Goal: Transaction & Acquisition: Purchase product/service

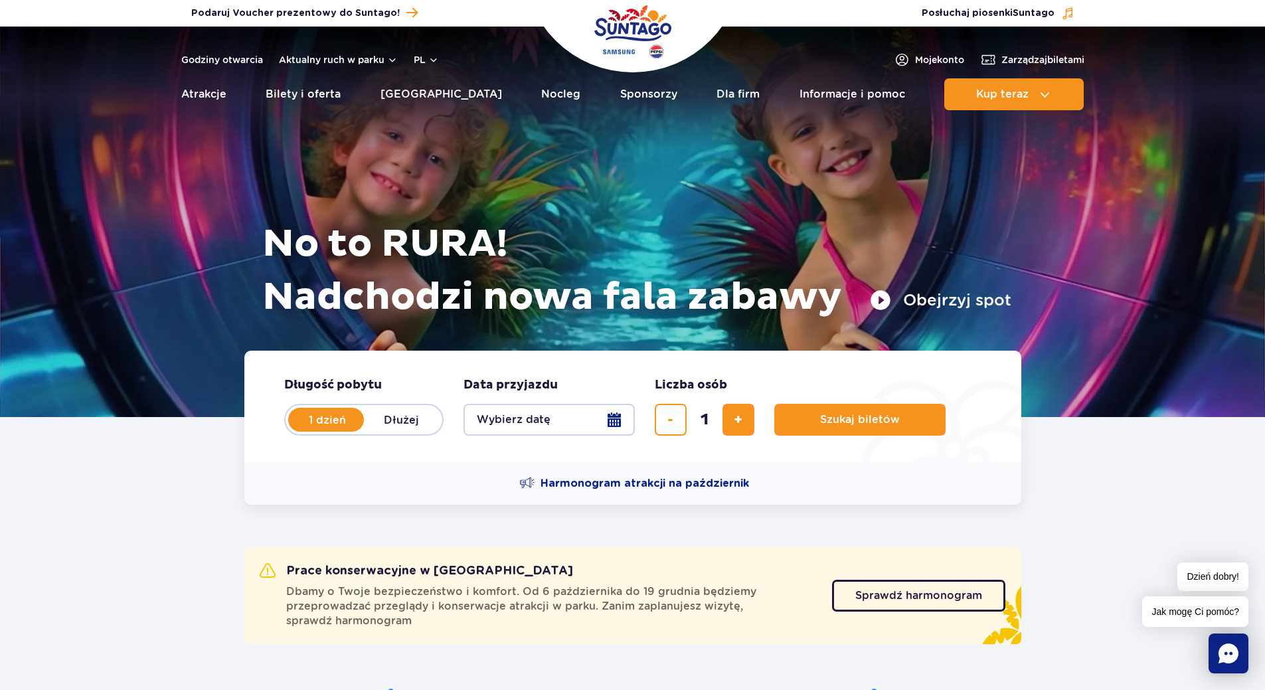
click at [618, 419] on button "Wybierz datę" at bounding box center [549, 420] width 171 height 32
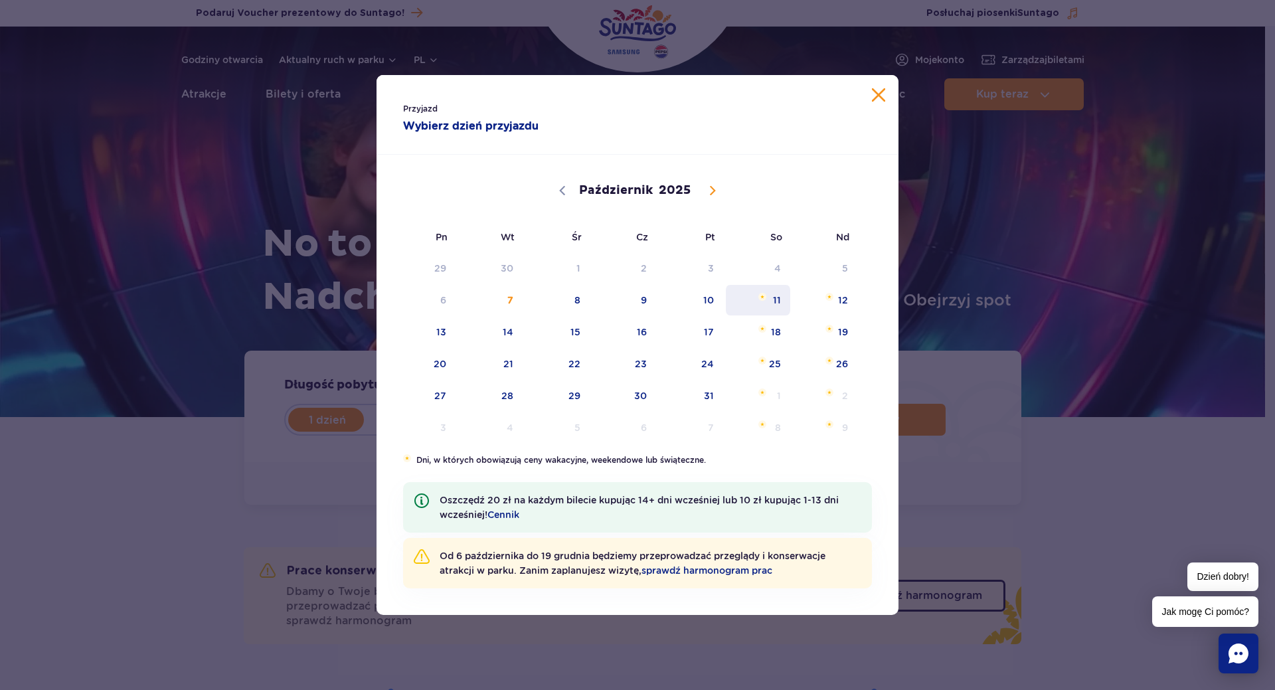
click at [771, 296] on span "11" at bounding box center [758, 300] width 67 height 31
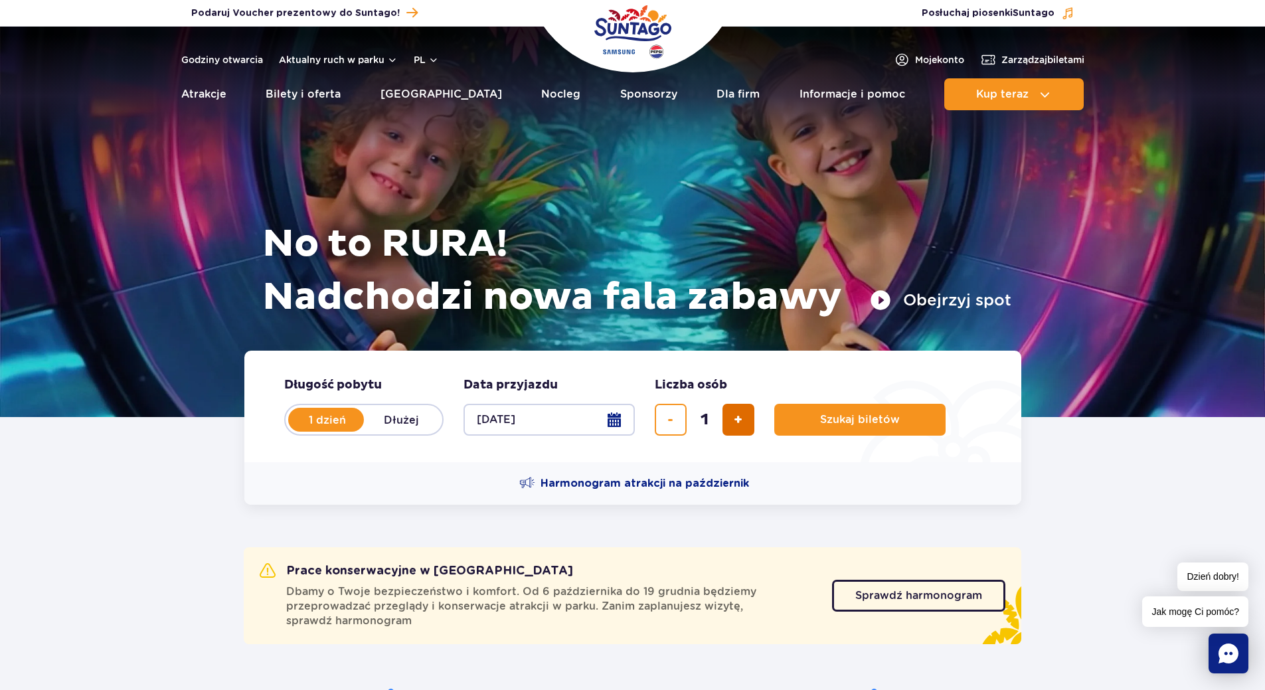
click at [734, 420] on span "dodaj bilet" at bounding box center [738, 420] width 9 height 0
click at [885, 593] on span "Sprawdź harmonogram" at bounding box center [909, 595] width 127 height 11
click at [747, 413] on button "dodaj bilet" at bounding box center [739, 420] width 32 height 32
click at [746, 413] on button "dodaj bilet" at bounding box center [739, 420] width 32 height 32
type input "4"
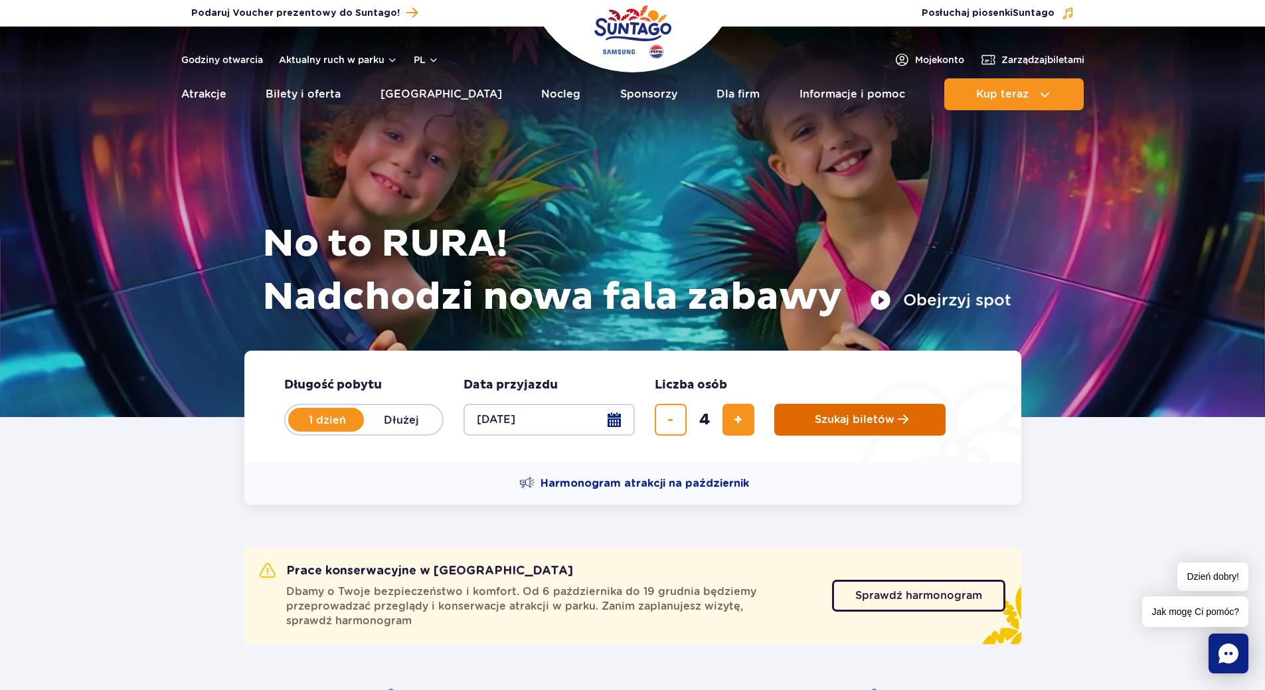
click at [798, 411] on button "Szukaj biletów" at bounding box center [859, 420] width 171 height 32
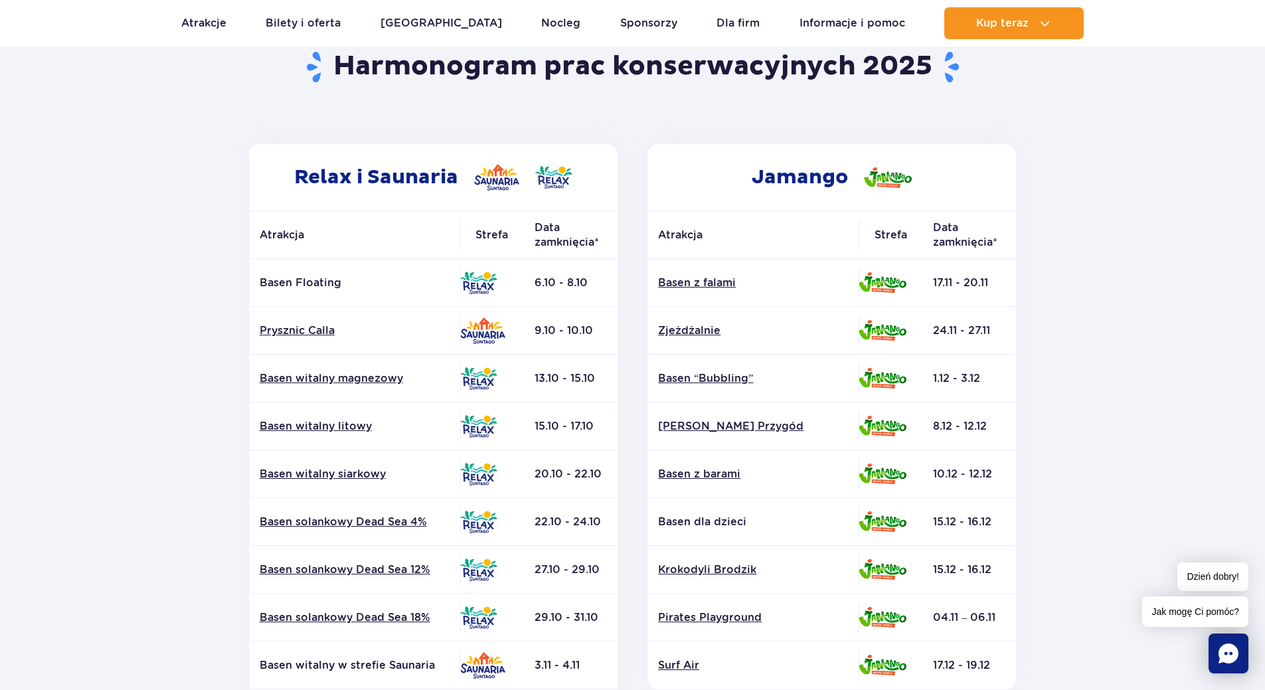
scroll to position [133, 0]
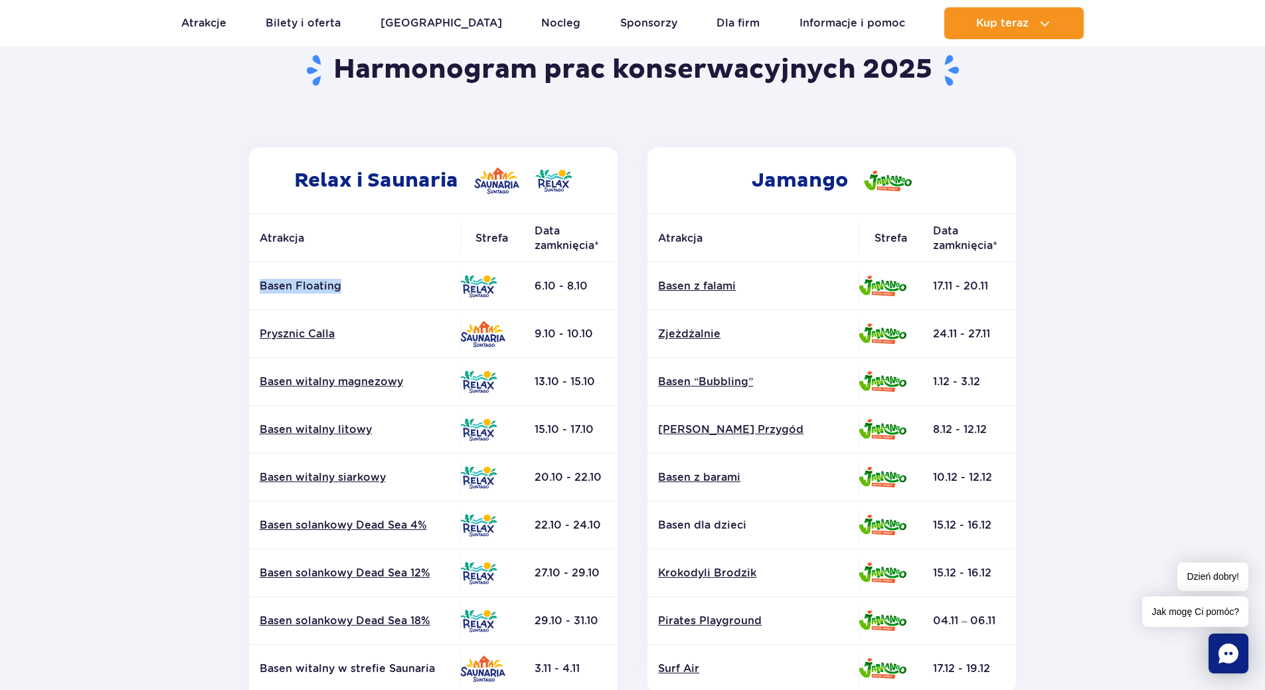
drag, startPoint x: 350, startPoint y: 288, endPoint x: 262, endPoint y: 289, distance: 87.7
click at [262, 289] on p "Basen Floating" at bounding box center [355, 286] width 190 height 15
copy p "Basen Floating"
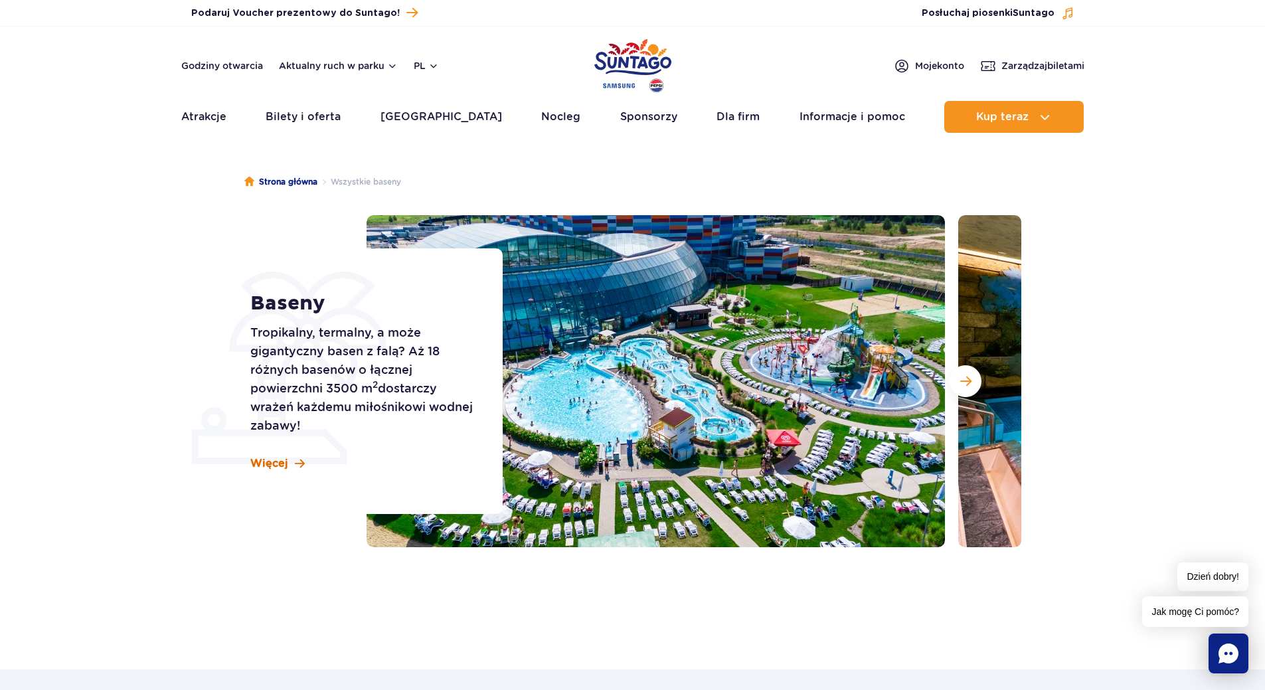
click at [291, 468] on link "Więcej" at bounding box center [277, 463] width 54 height 15
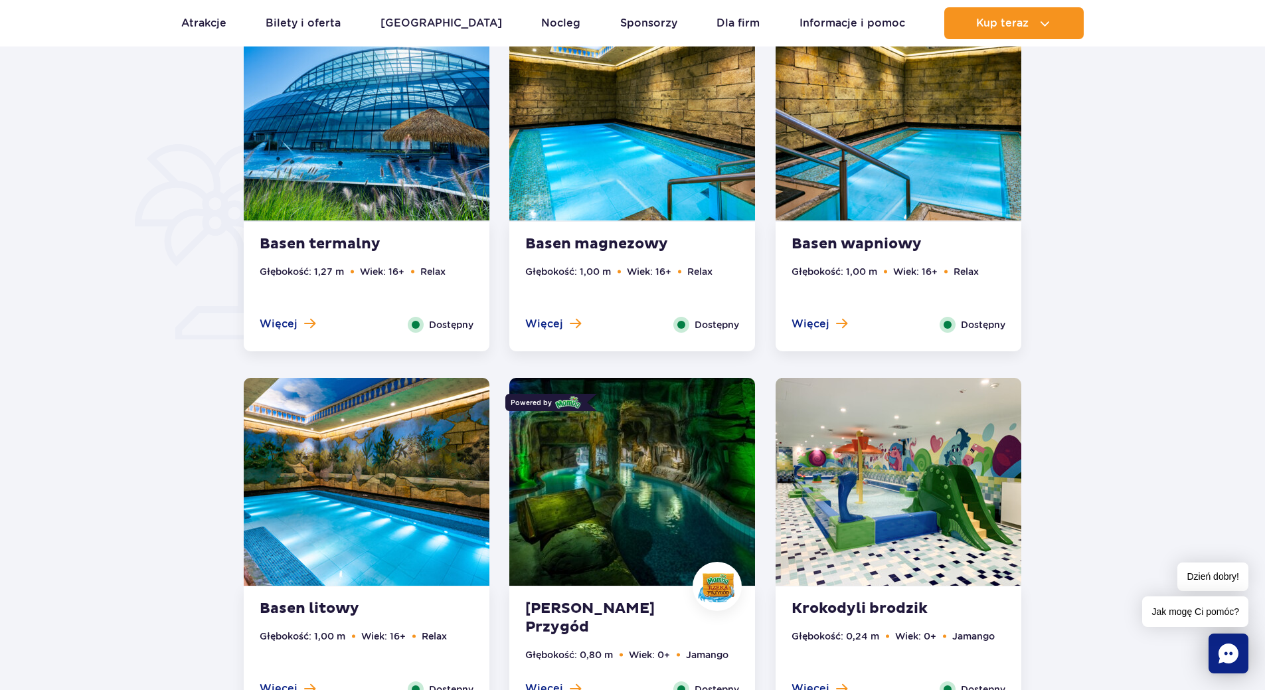
scroll to position [670, 0]
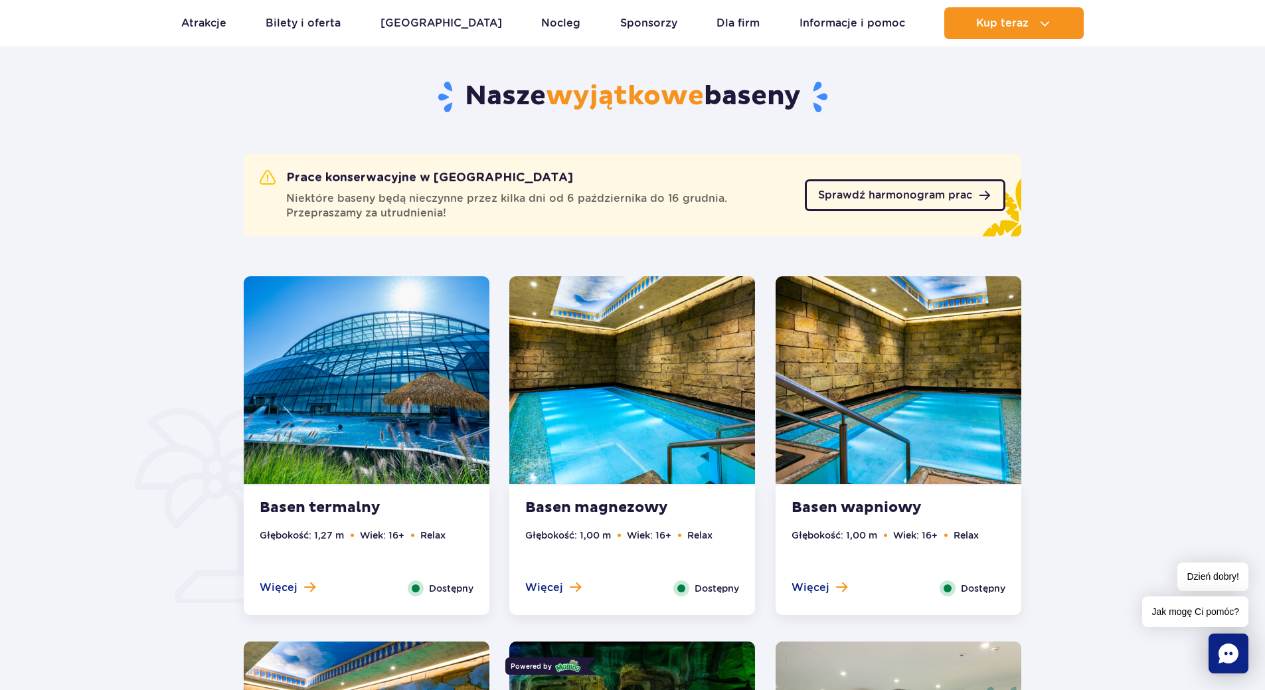
click at [956, 190] on span "Sprawdź harmonogram prac" at bounding box center [895, 195] width 154 height 11
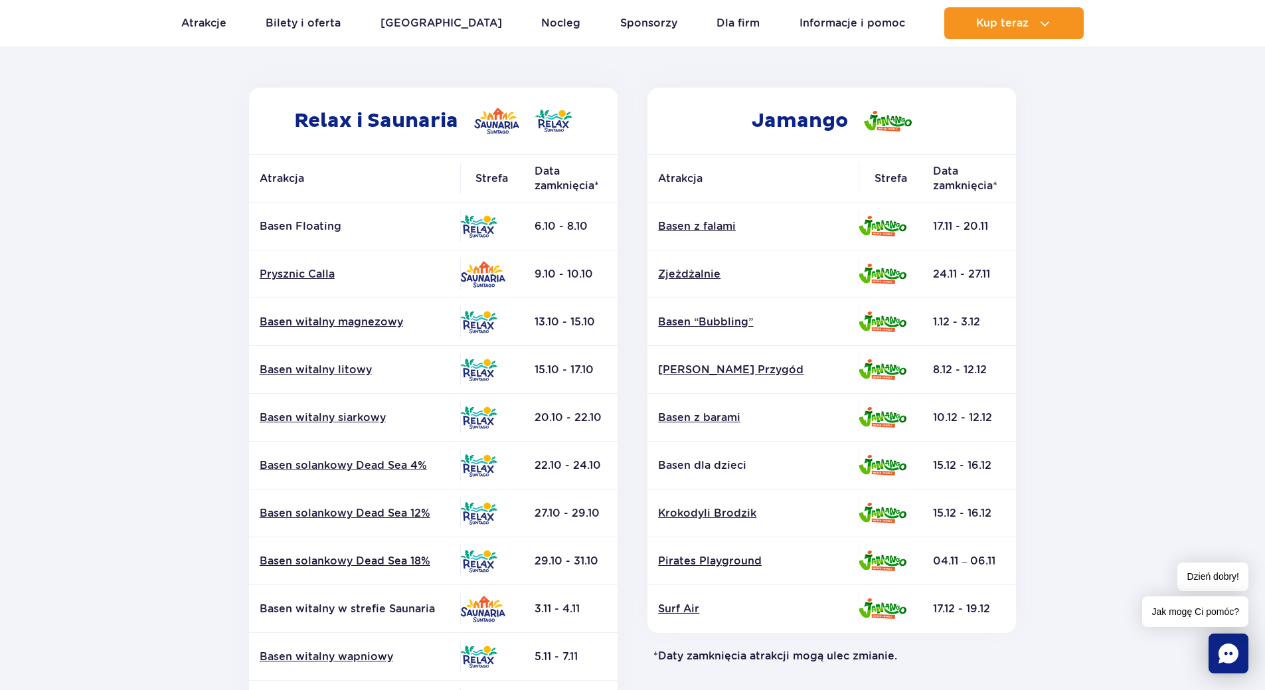
scroll to position [199, 0]
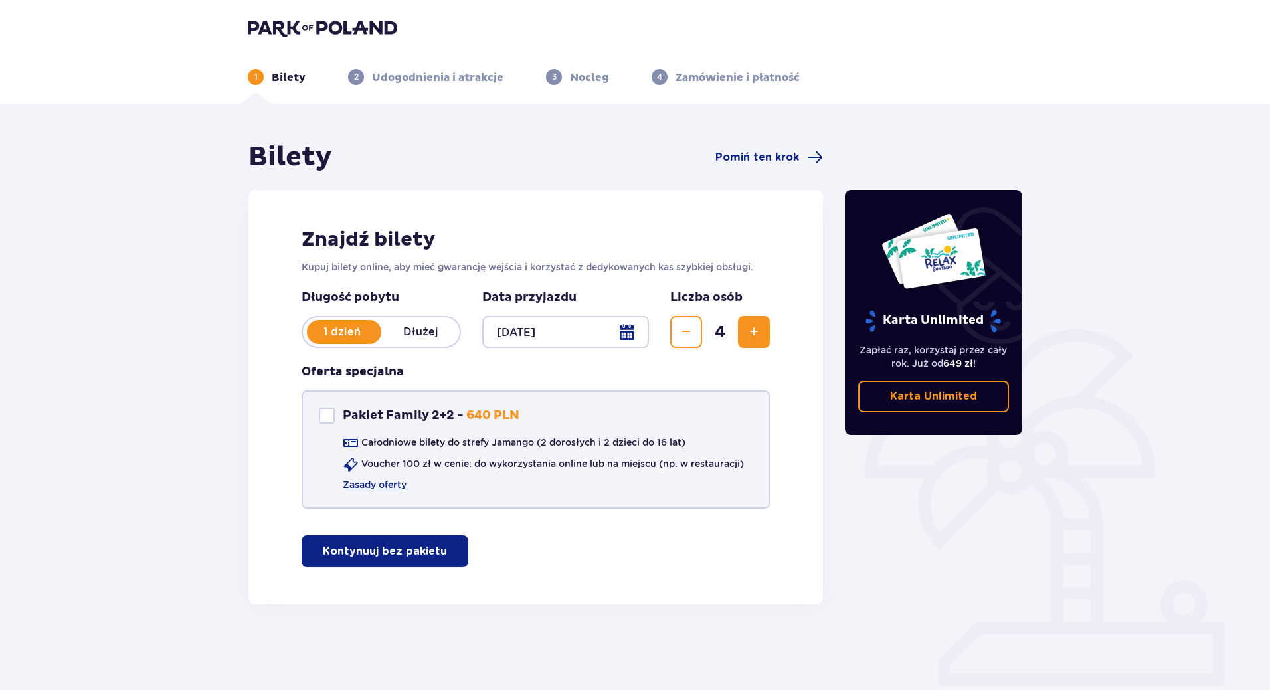
click at [324, 412] on div "Pakiet Family 2+2" at bounding box center [327, 416] width 16 height 16
checkbox input "true"
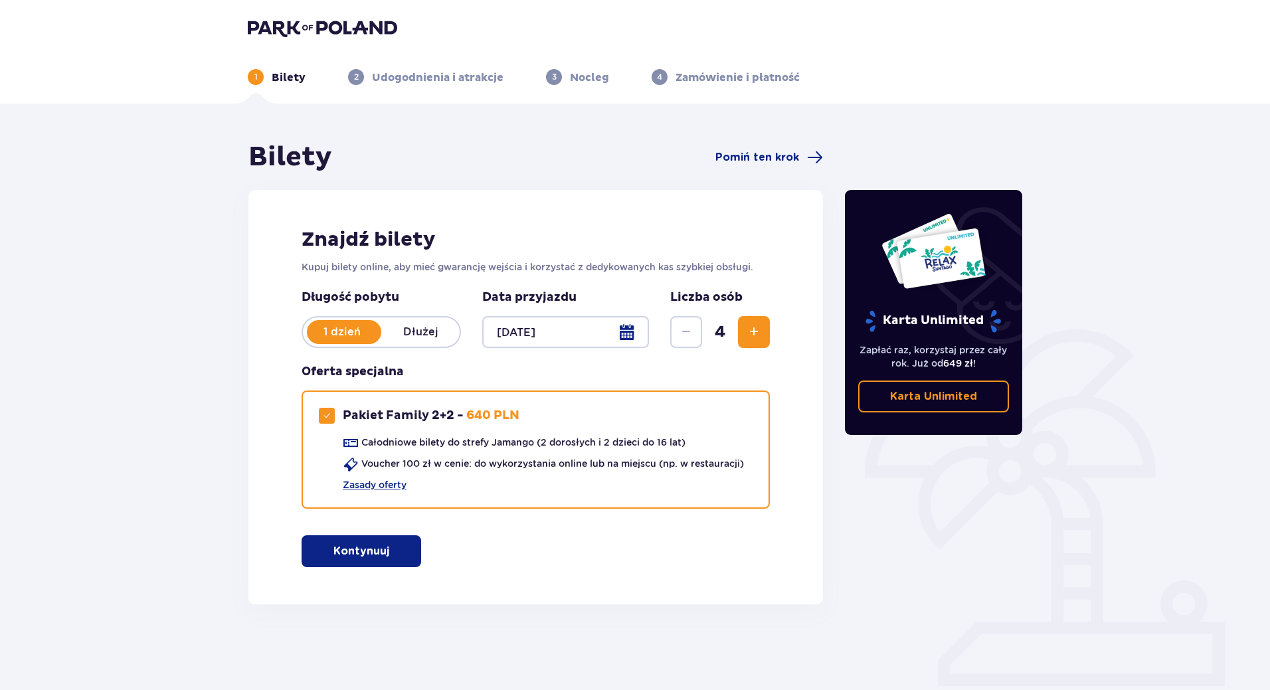
click at [621, 331] on div at bounding box center [565, 332] width 167 height 32
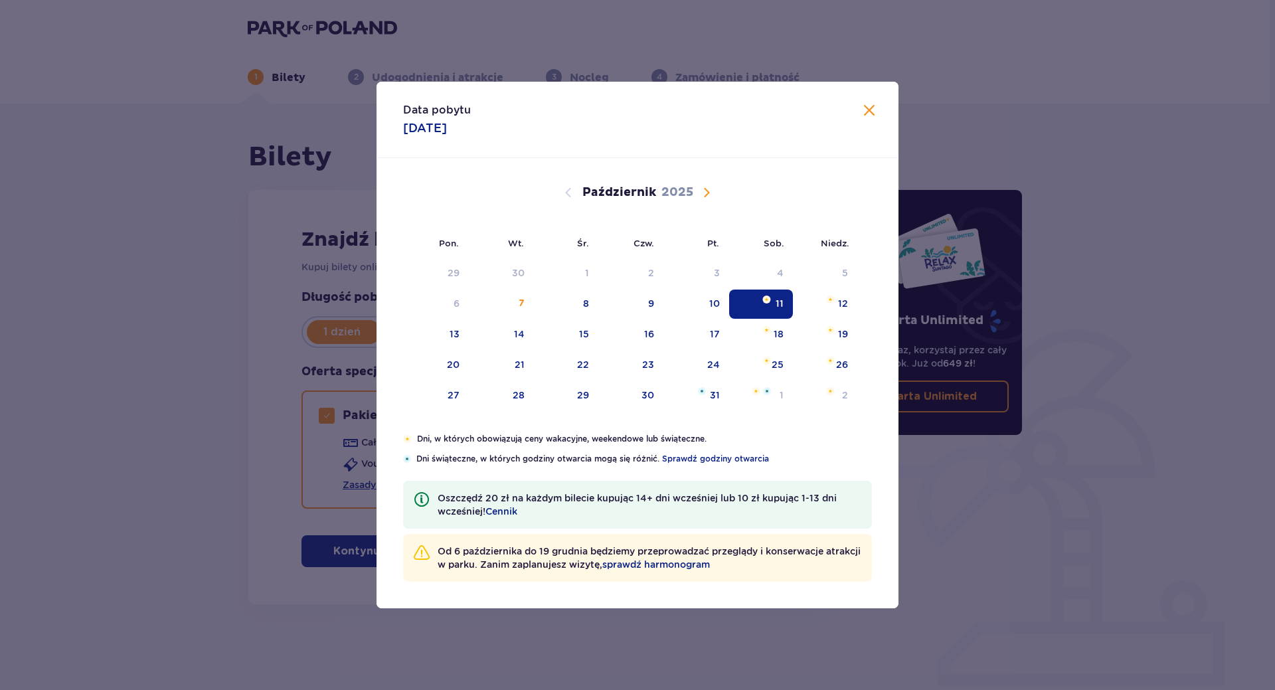
click at [865, 108] on span "Zamknij" at bounding box center [869, 111] width 16 height 16
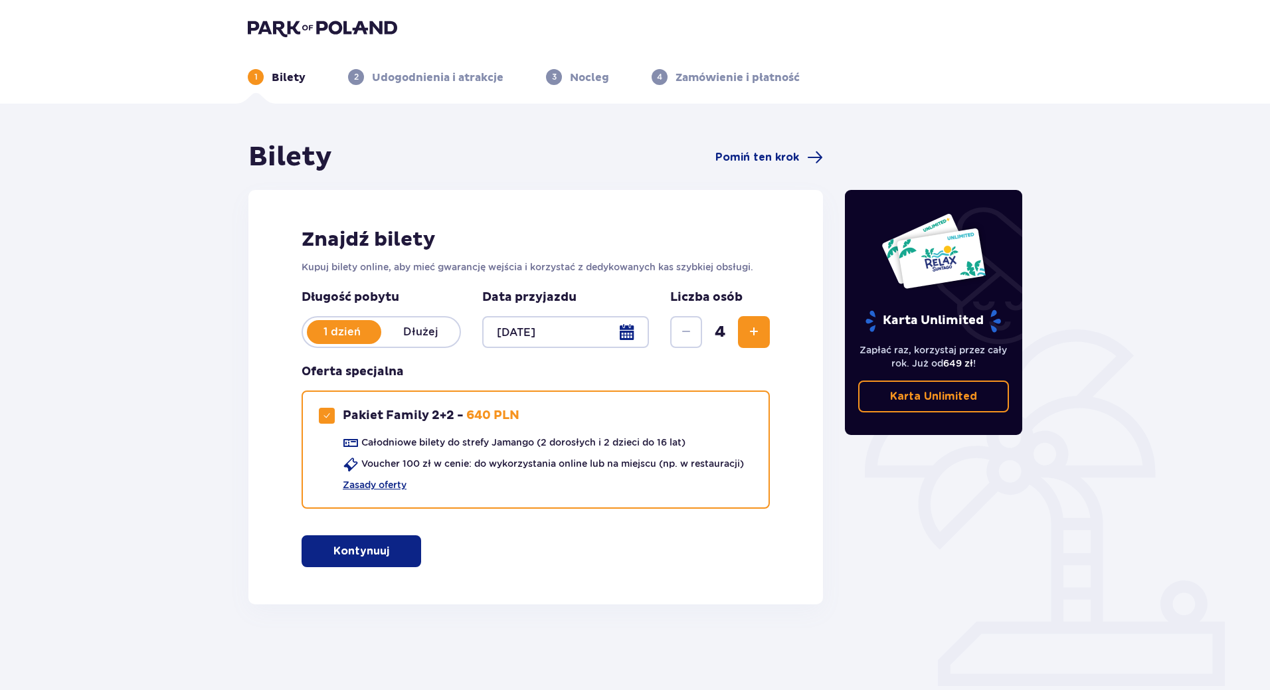
click at [393, 551] on span "button" at bounding box center [392, 551] width 16 height 16
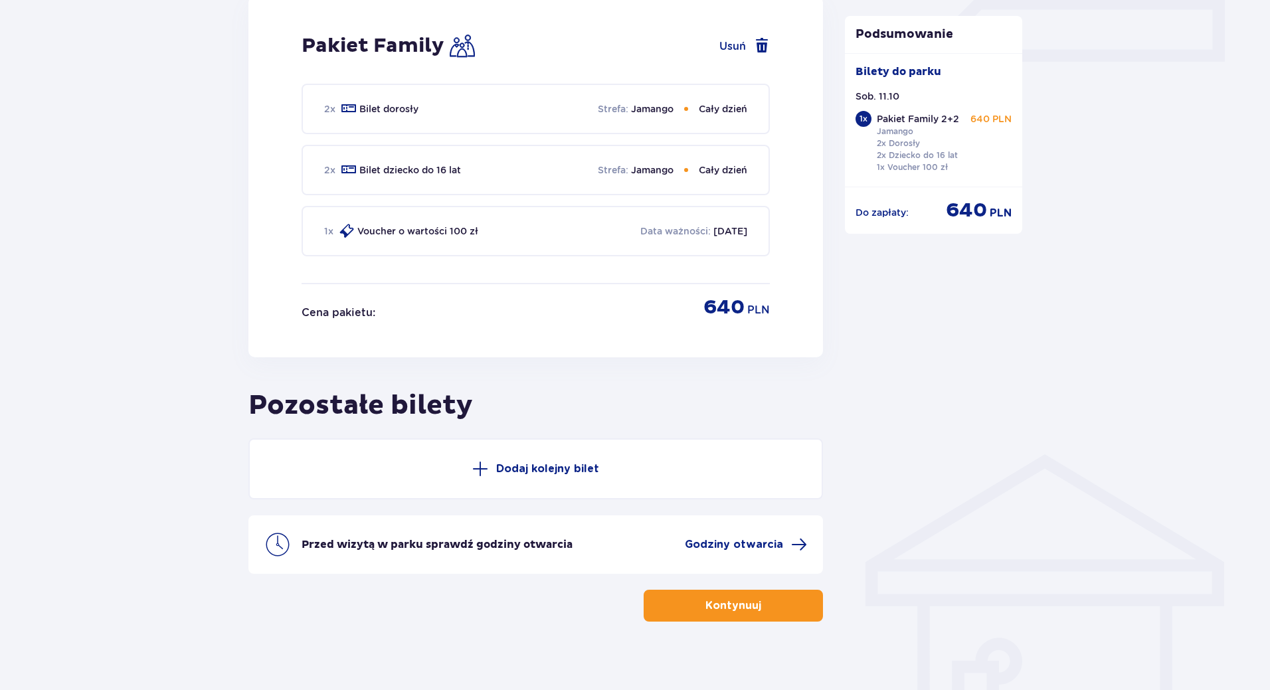
scroll to position [636, 0]
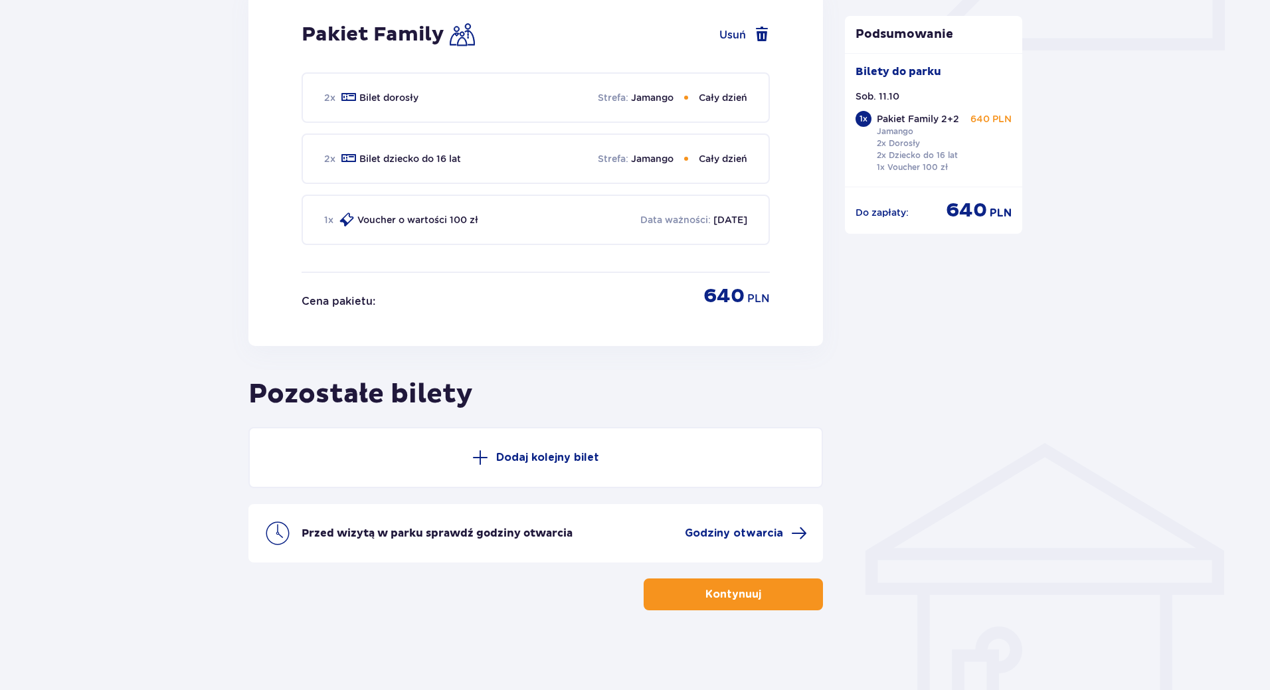
click at [766, 591] on span "button" at bounding box center [764, 594] width 16 height 16
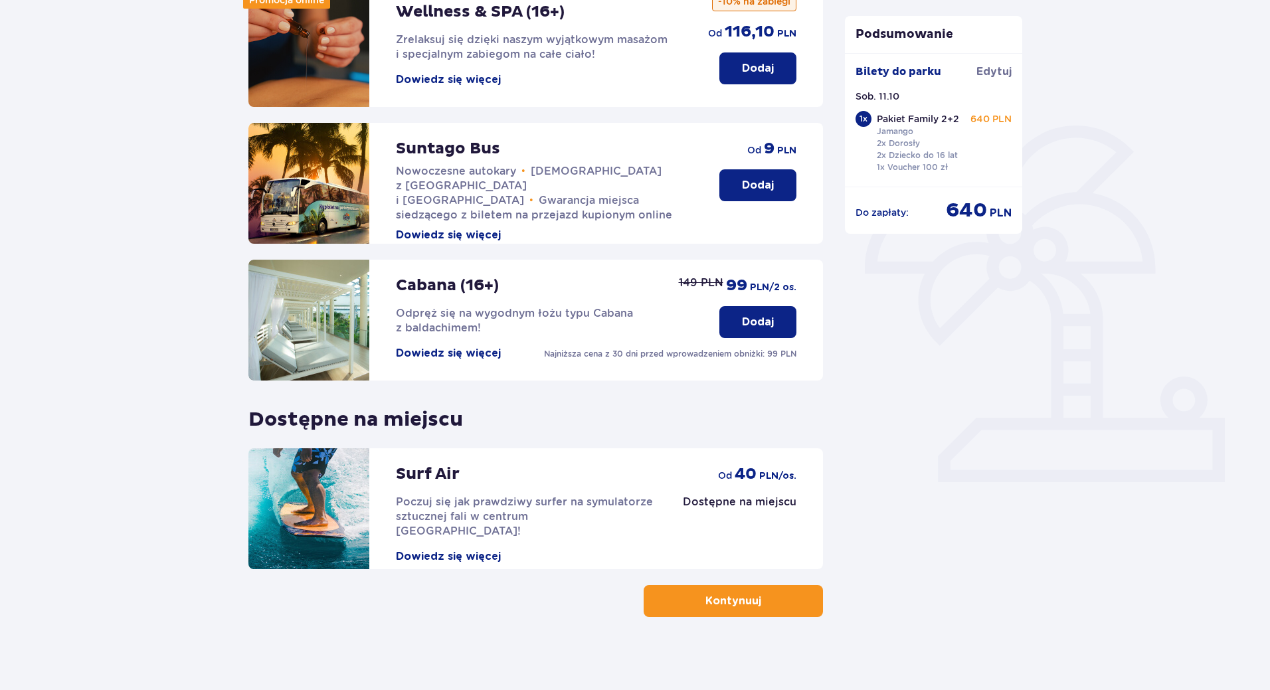
scroll to position [211, 0]
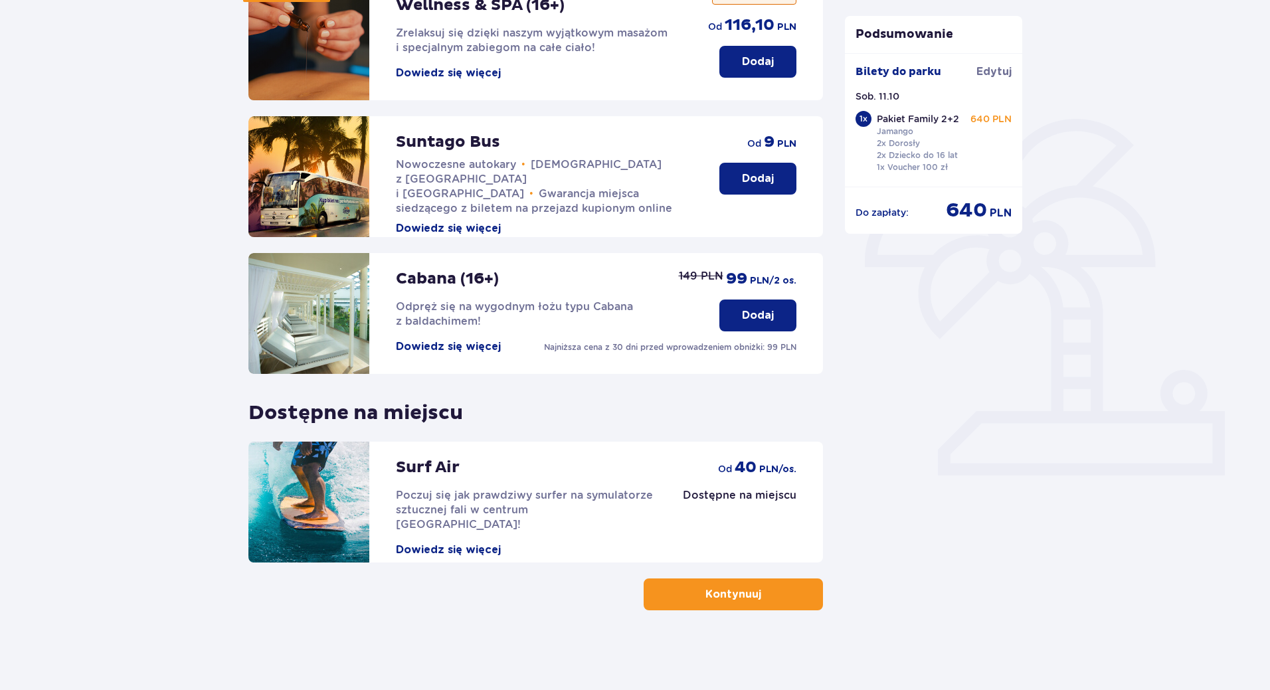
click at [709, 588] on p "Kontynuuj" at bounding box center [733, 594] width 56 height 15
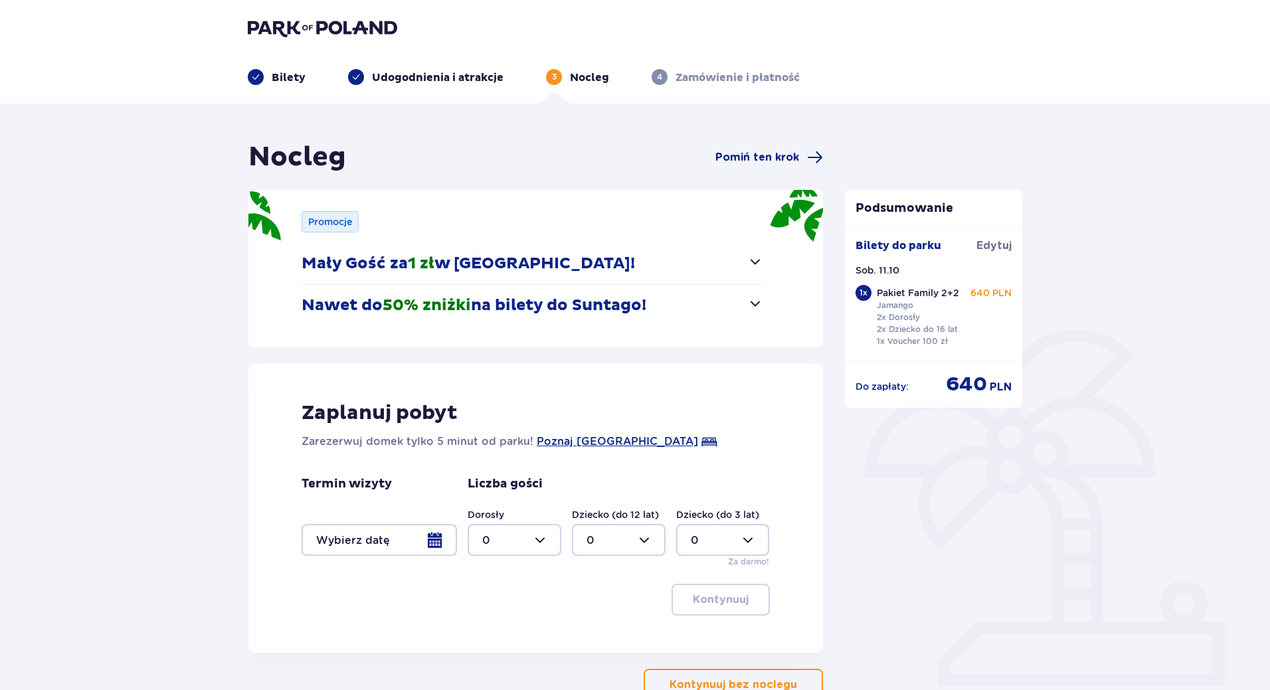
click at [751, 305] on span "button" at bounding box center [755, 304] width 16 height 16
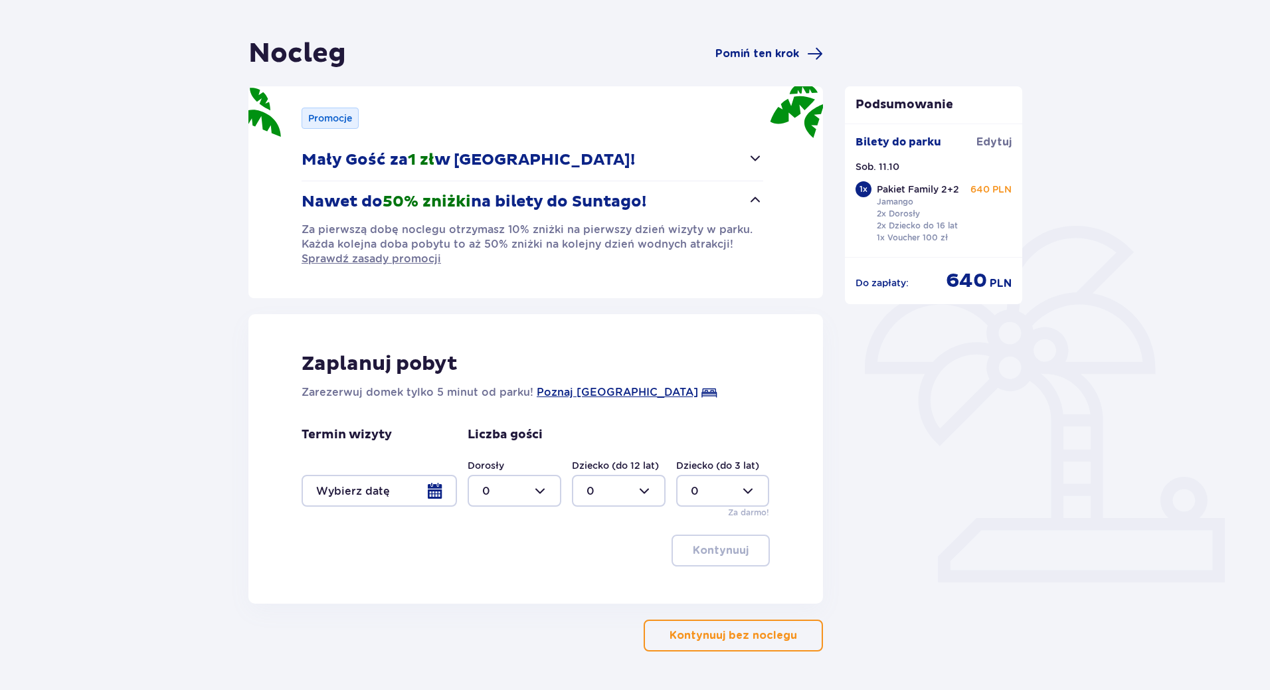
scroll to position [133, 0]
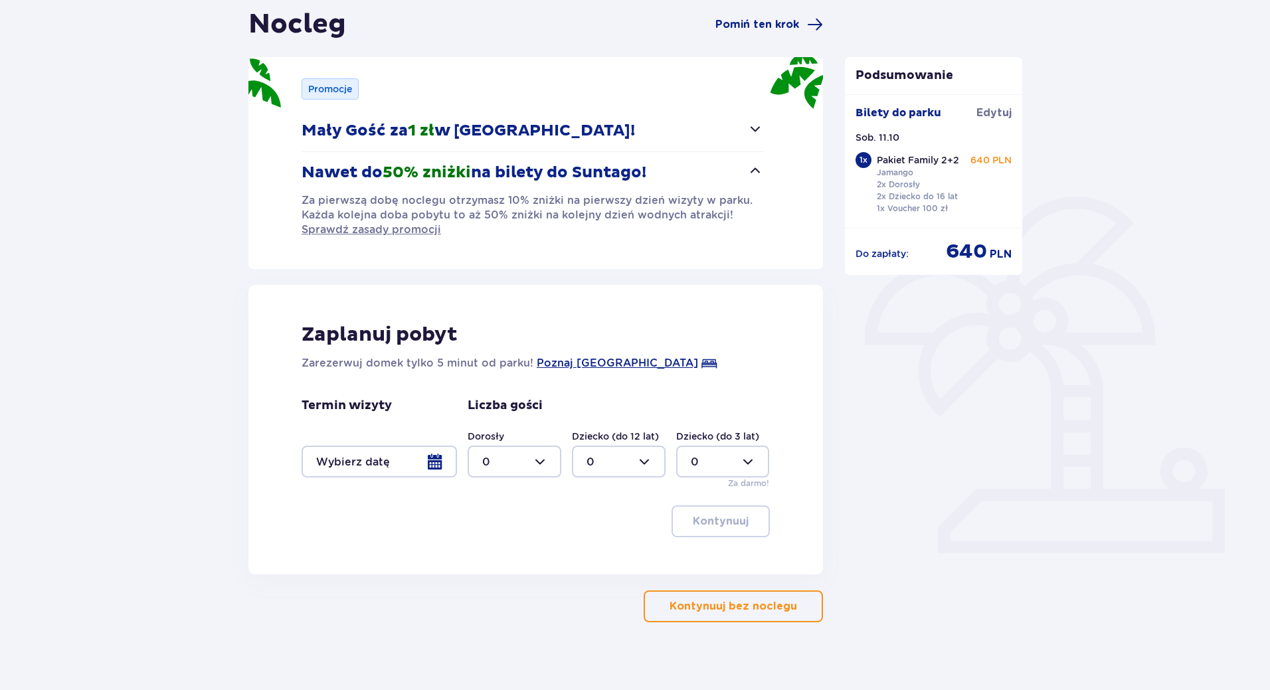
click at [670, 612] on p "Kontynuuj bez noclegu" at bounding box center [734, 606] width 128 height 15
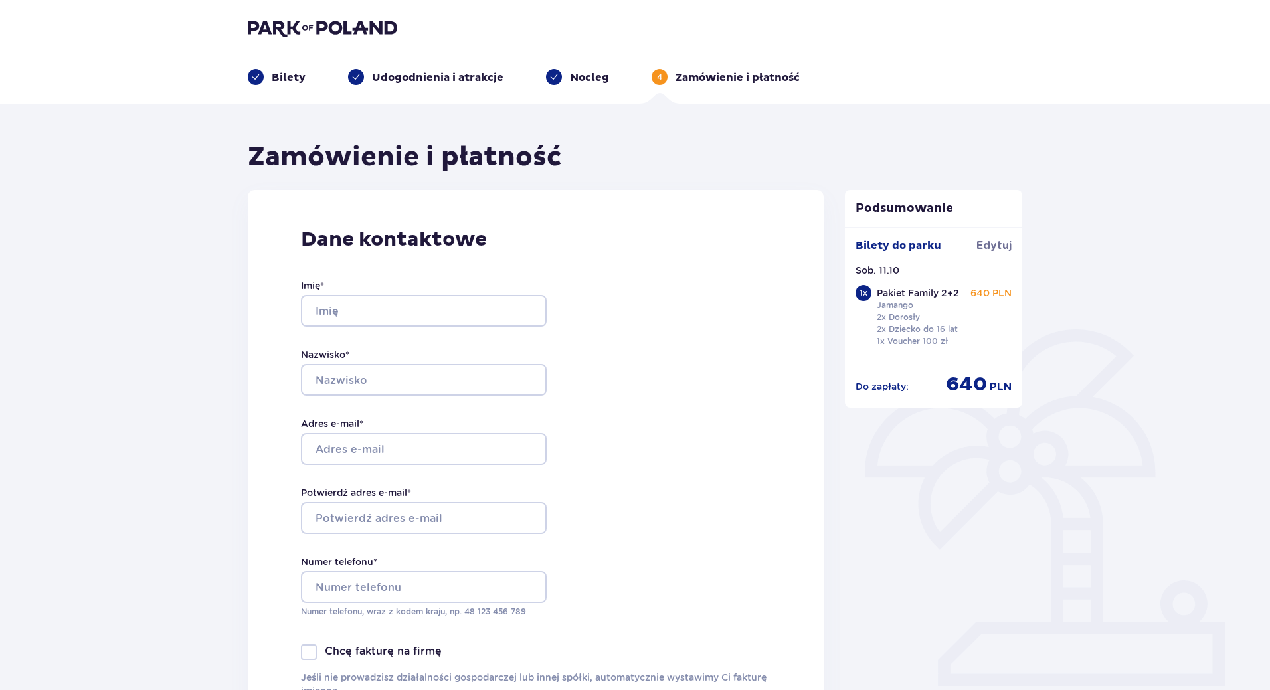
click at [262, 29] on img at bounding box center [322, 28] width 149 height 19
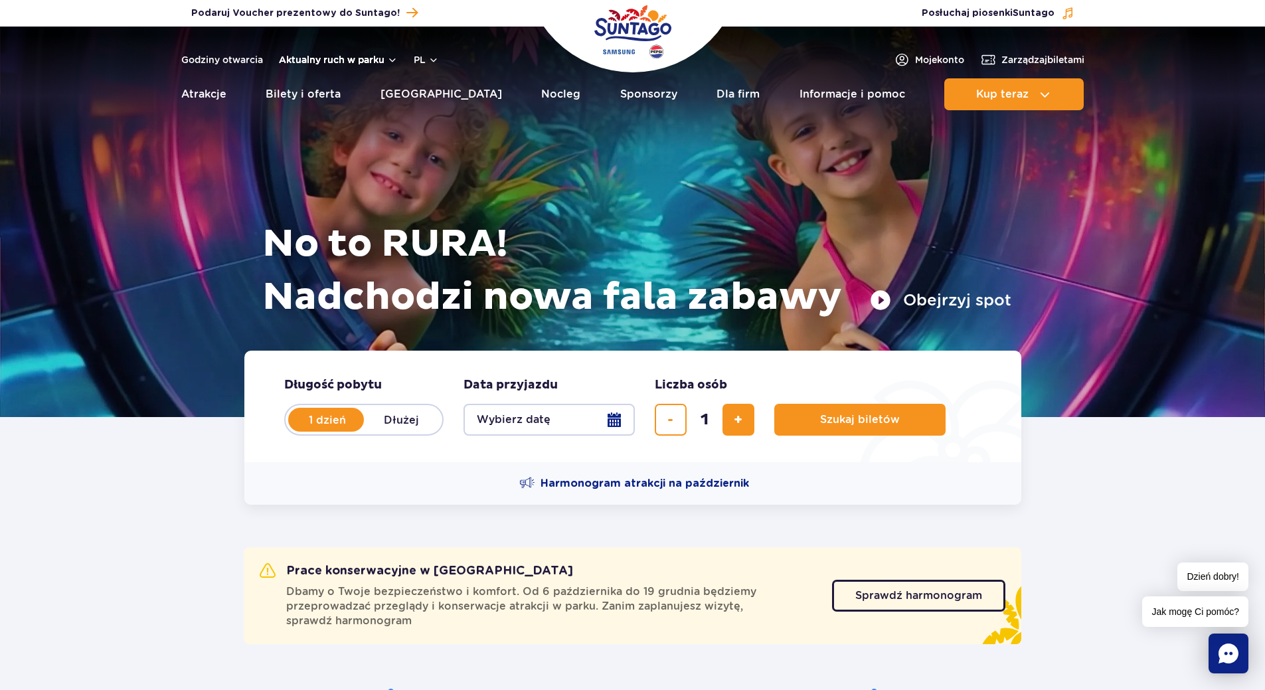
click at [388, 60] on button "Aktualny ruch w parku" at bounding box center [338, 59] width 119 height 11
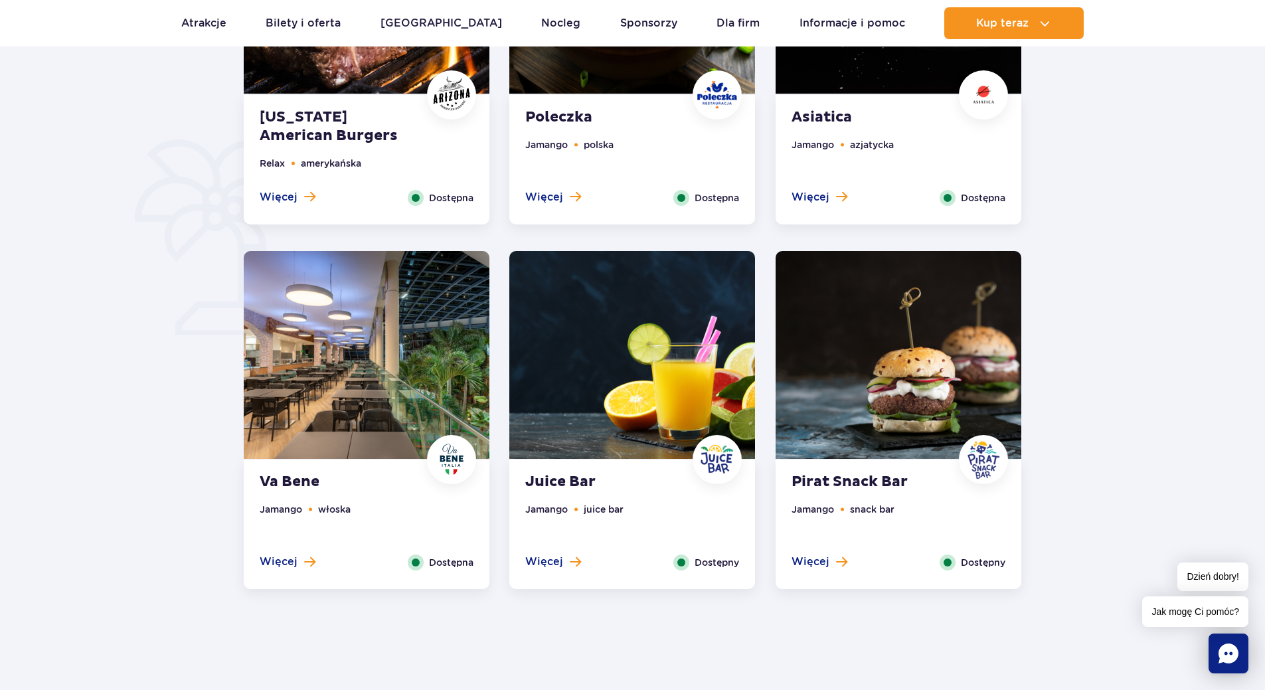
scroll to position [863, 0]
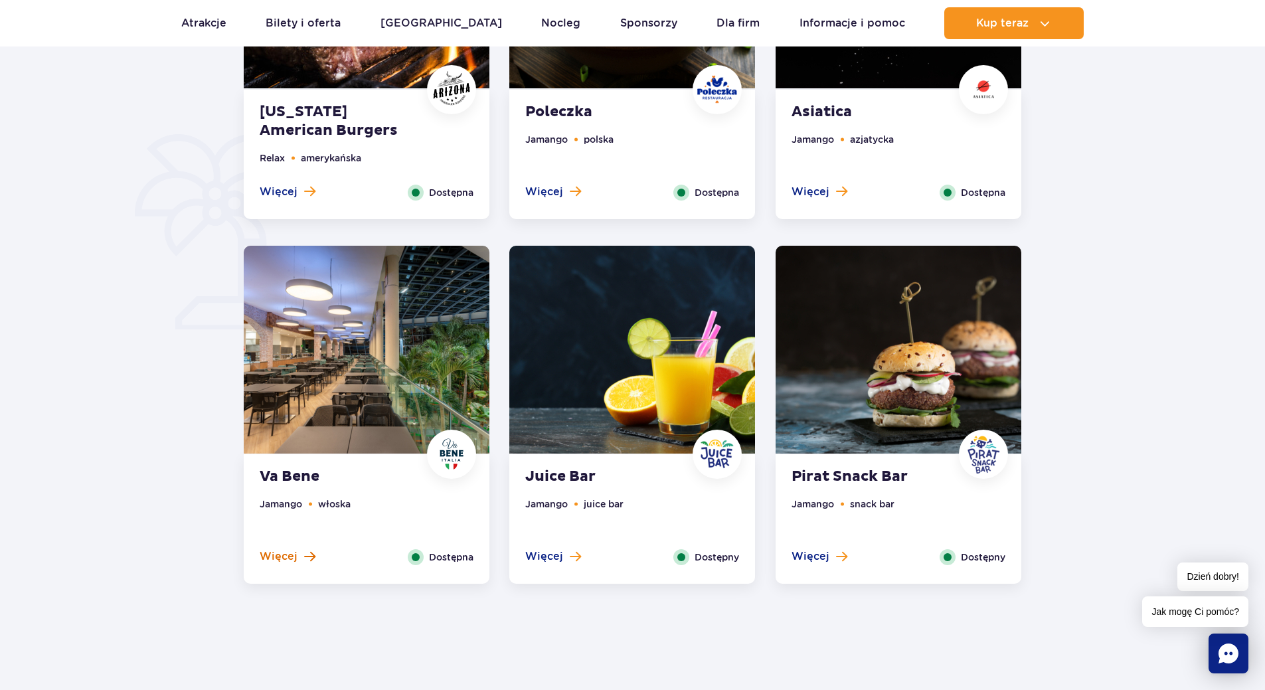
click at [291, 561] on span "Więcej" at bounding box center [279, 556] width 38 height 15
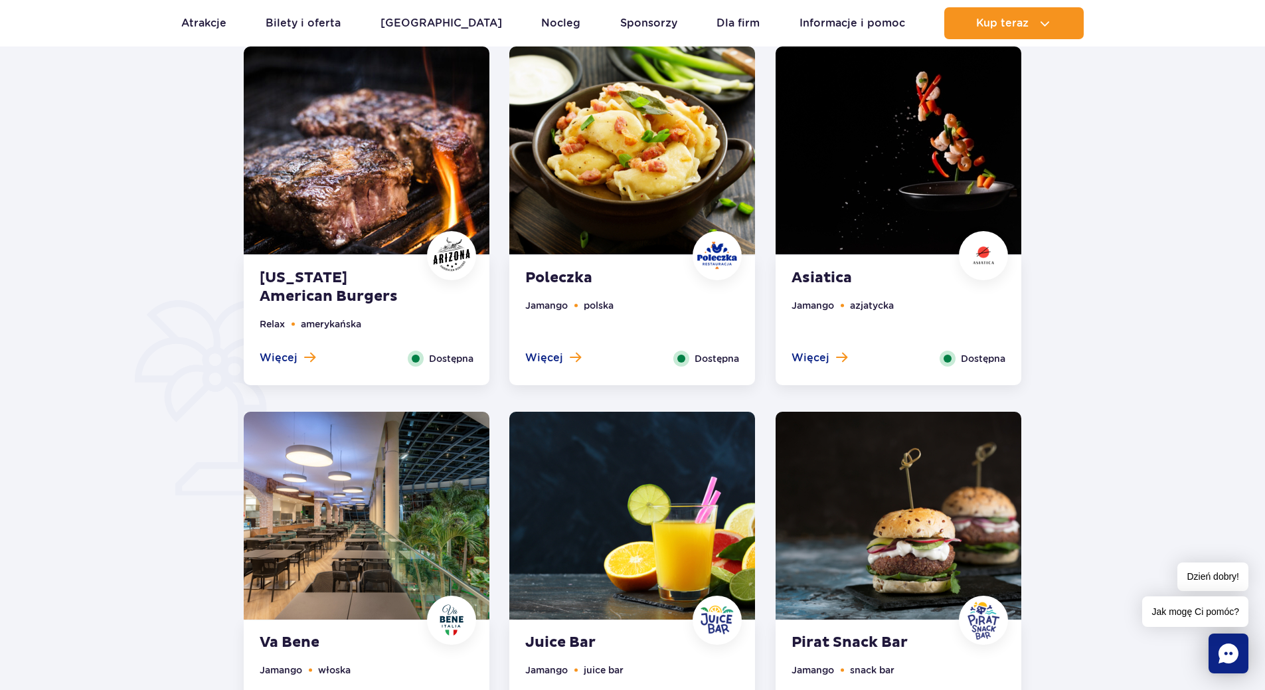
scroll to position [668, 0]
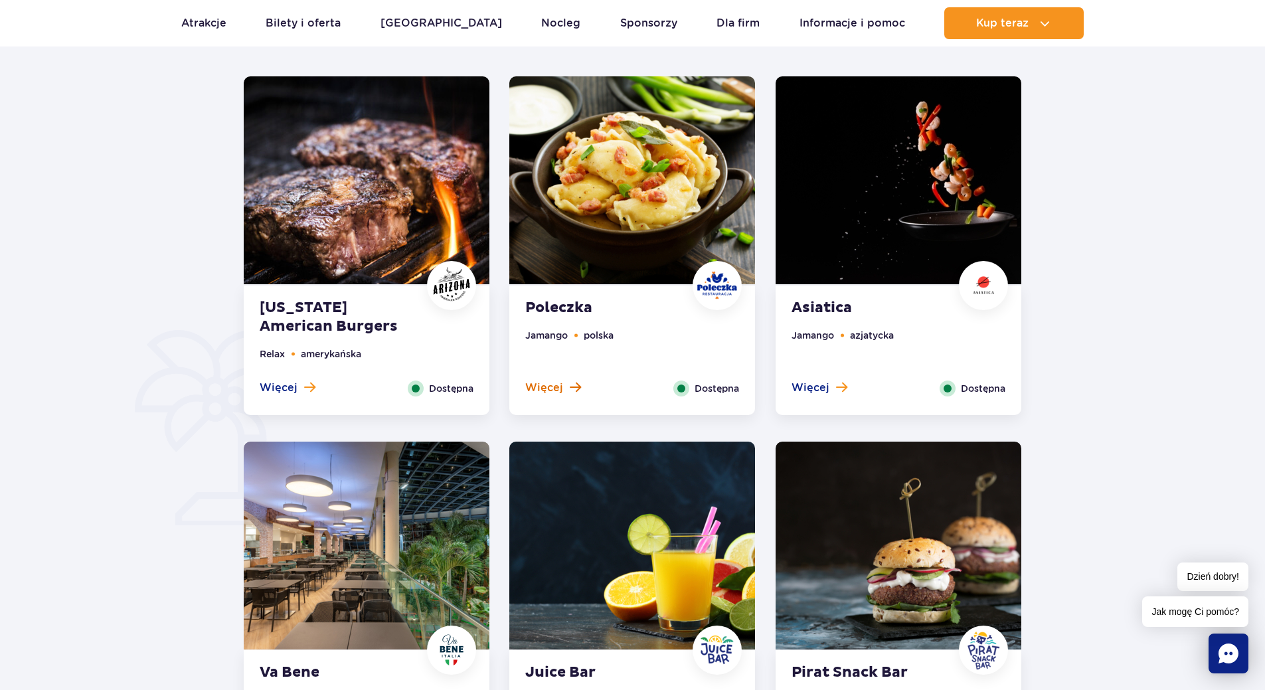
click at [555, 387] on span "Więcej" at bounding box center [544, 388] width 38 height 15
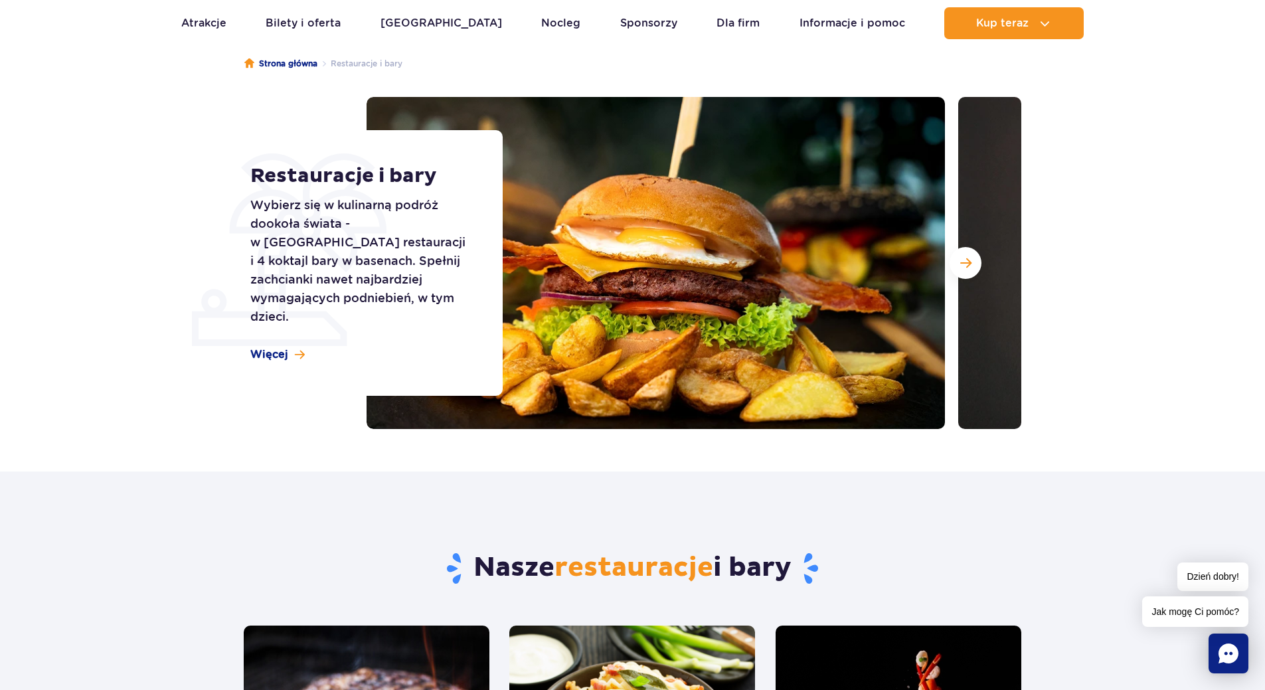
scroll to position [0, 0]
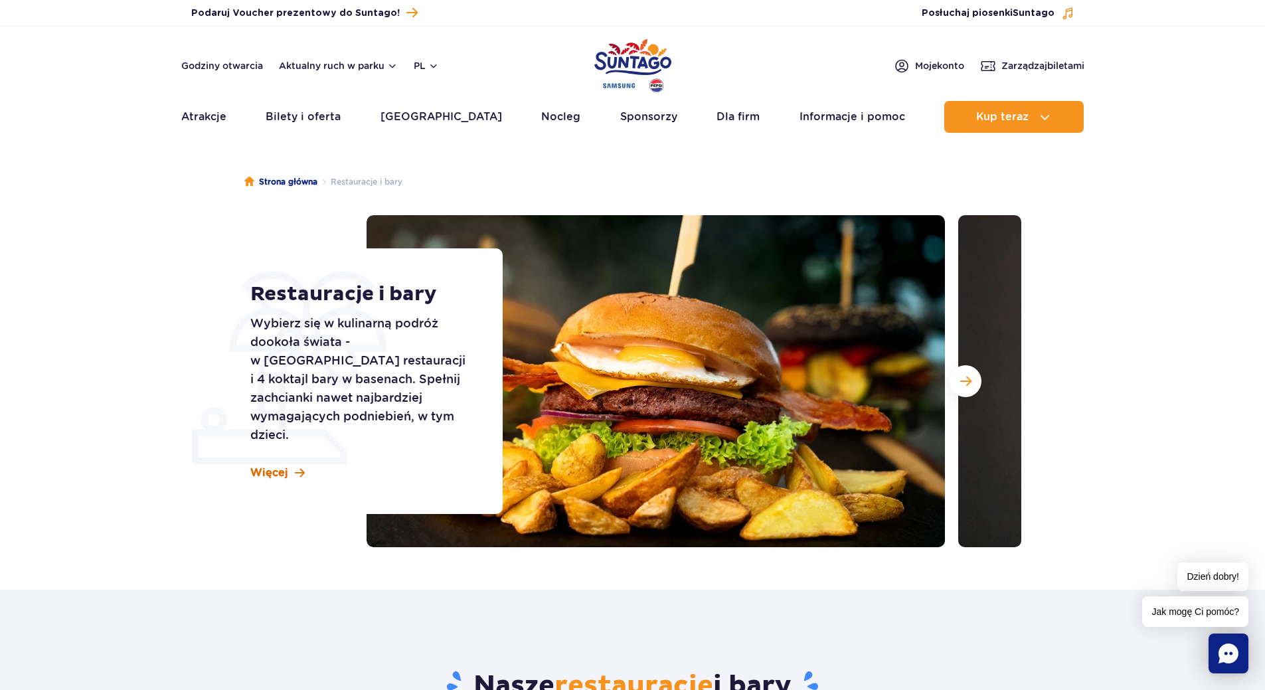
click at [283, 466] on span "Więcej" at bounding box center [269, 473] width 38 height 15
